Goal: Information Seeking & Learning: Learn about a topic

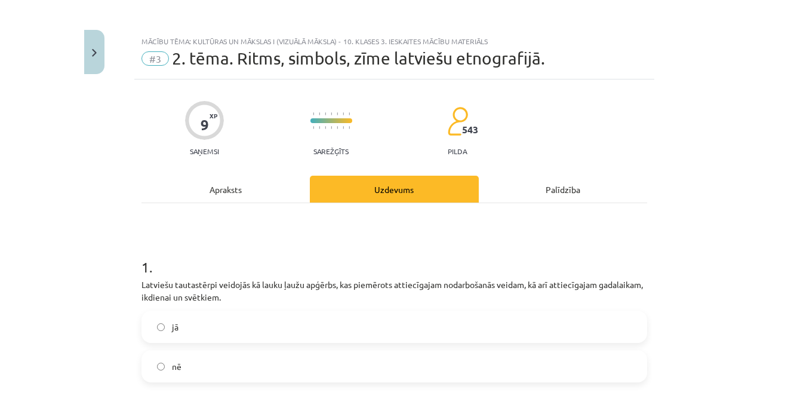
scroll to position [30, 0]
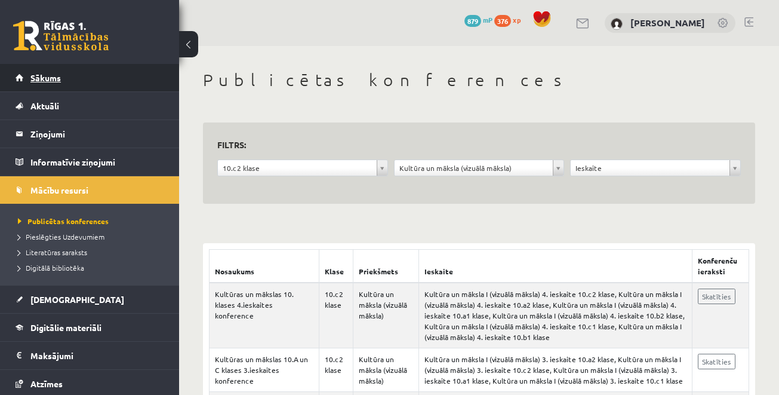
click at [56, 90] on link "Sākums" at bounding box center [90, 77] width 149 height 27
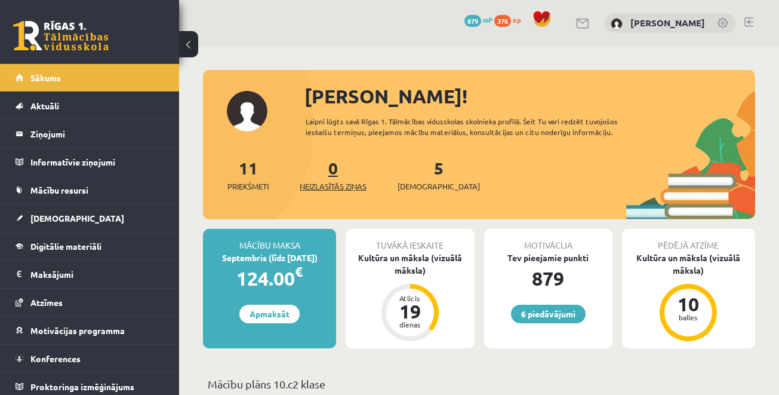
click at [336, 186] on span "Neizlasītās ziņas" at bounding box center [333, 186] width 67 height 12
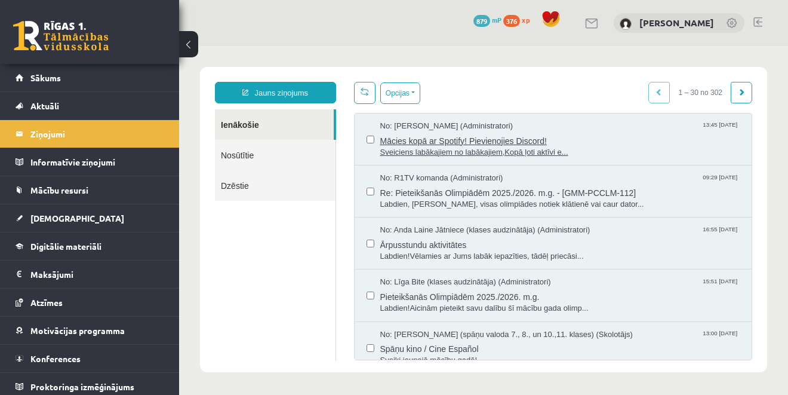
click at [417, 144] on span "Mācies kopā ar Spotify! Pievienojies Discord!" at bounding box center [560, 139] width 360 height 15
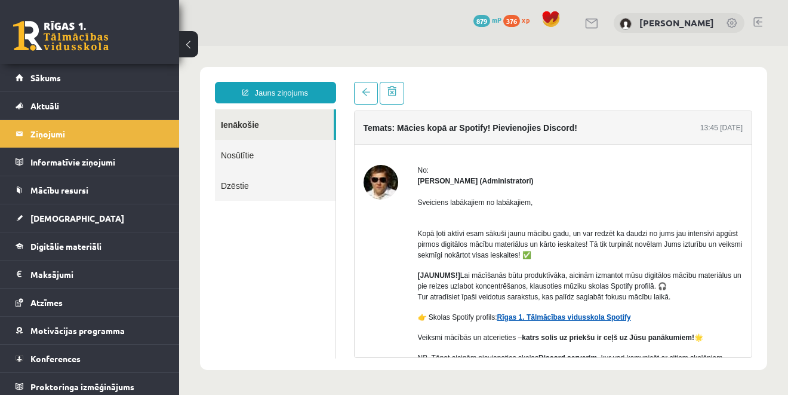
click at [563, 314] on link "Rīgas 1. Tālmācības vidusskola Spotify" at bounding box center [564, 317] width 134 height 8
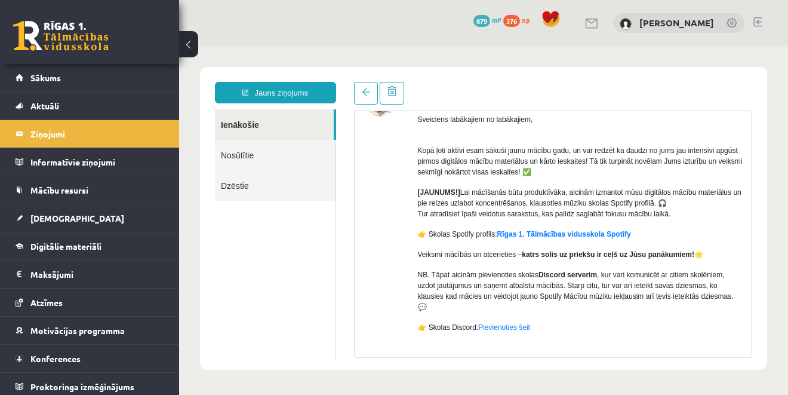
scroll to position [130, 0]
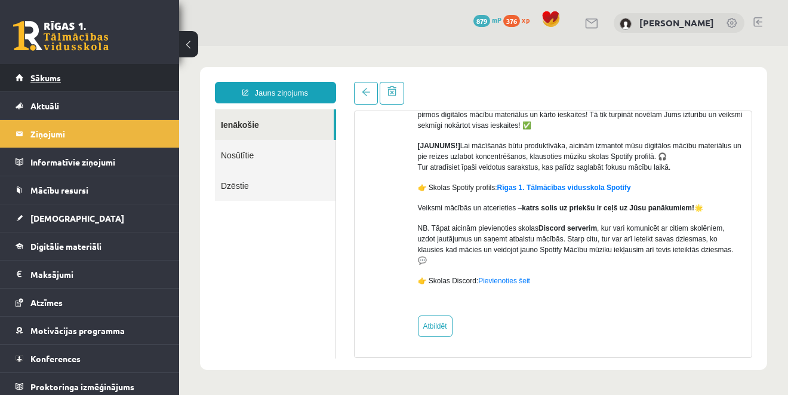
click at [35, 81] on span "Sākums" at bounding box center [45, 77] width 30 height 11
